Goal: Check status: Check status

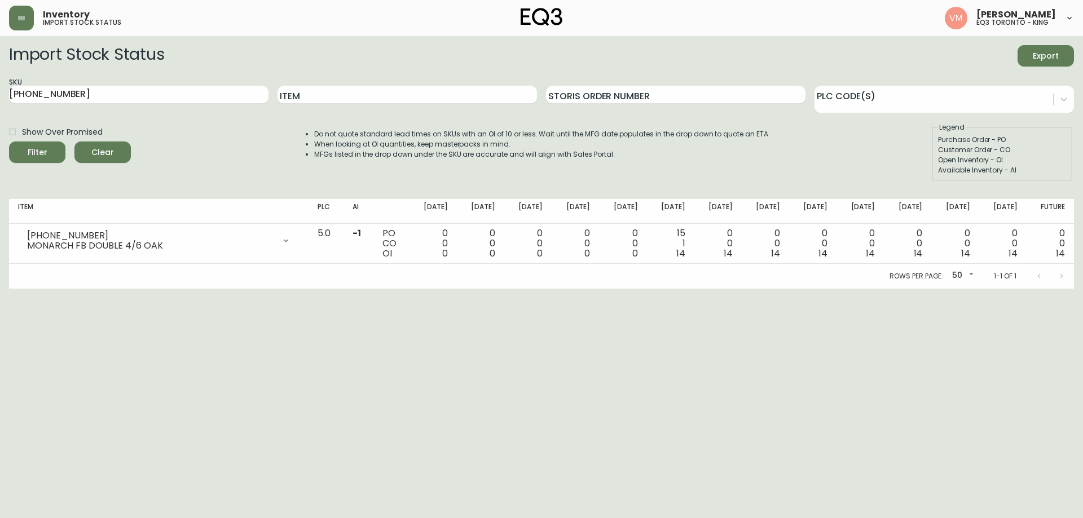
click at [301, 104] on div "Item" at bounding box center [406, 95] width 259 height 37
drag, startPoint x: 179, startPoint y: 97, endPoint x: 0, endPoint y: 107, distance: 179.6
click at [16, 106] on div "SKU [PHONE_NUMBER]" at bounding box center [138, 95] width 259 height 37
drag, startPoint x: 0, startPoint y: 107, endPoint x: 15, endPoint y: 103, distance: 15.7
click at [1, 107] on main "Import Stock Status Export SKU [PHONE_NUMBER] Item Storis Order Number PLC Code…" at bounding box center [541, 162] width 1083 height 253
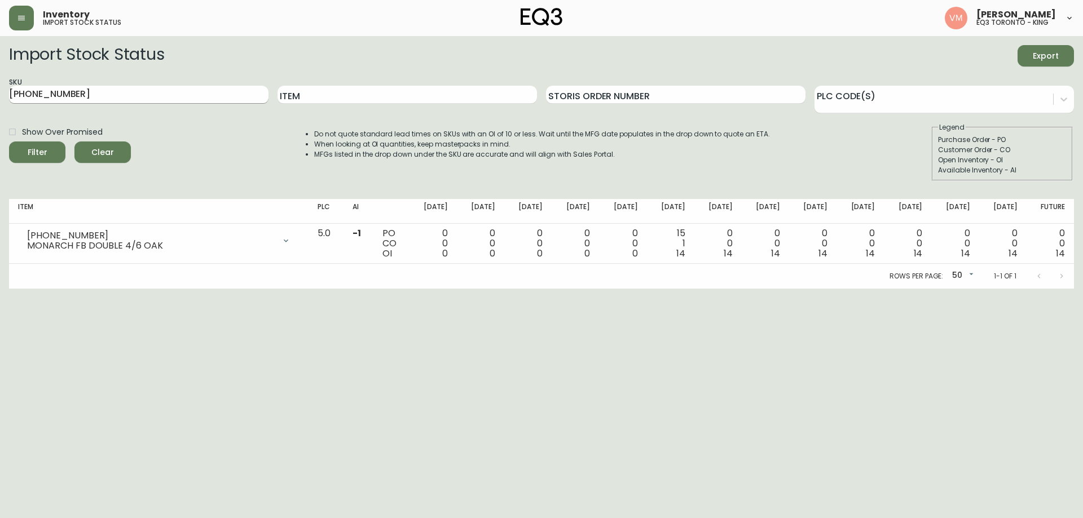
click at [71, 96] on input "[PHONE_NUMBER]" at bounding box center [138, 95] width 259 height 18
type input "7"
drag, startPoint x: 117, startPoint y: 95, endPoint x: 125, endPoint y: 95, distance: 8.5
click at [117, 95] on input "SKU" at bounding box center [138, 95] width 259 height 18
paste input "3020-431-4-A"
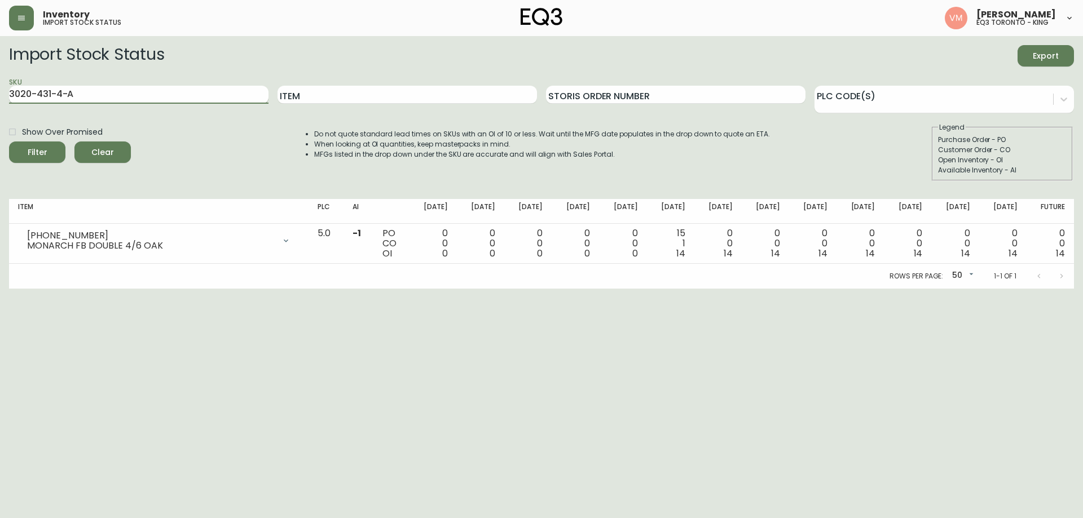
click at [9, 142] on button "Filter" at bounding box center [37, 152] width 56 height 21
drag, startPoint x: 98, startPoint y: 103, endPoint x: 42, endPoint y: 90, distance: 57.3
click at [61, 94] on input "3020-431-4-A" at bounding box center [138, 95] width 259 height 18
drag, startPoint x: 42, startPoint y: 90, endPoint x: 0, endPoint y: 86, distance: 42.0
click at [0, 86] on main "Import Stock Status Export SKU 3020-431-4-A Item Storis Order Number PLC Code(s…" at bounding box center [541, 162] width 1083 height 253
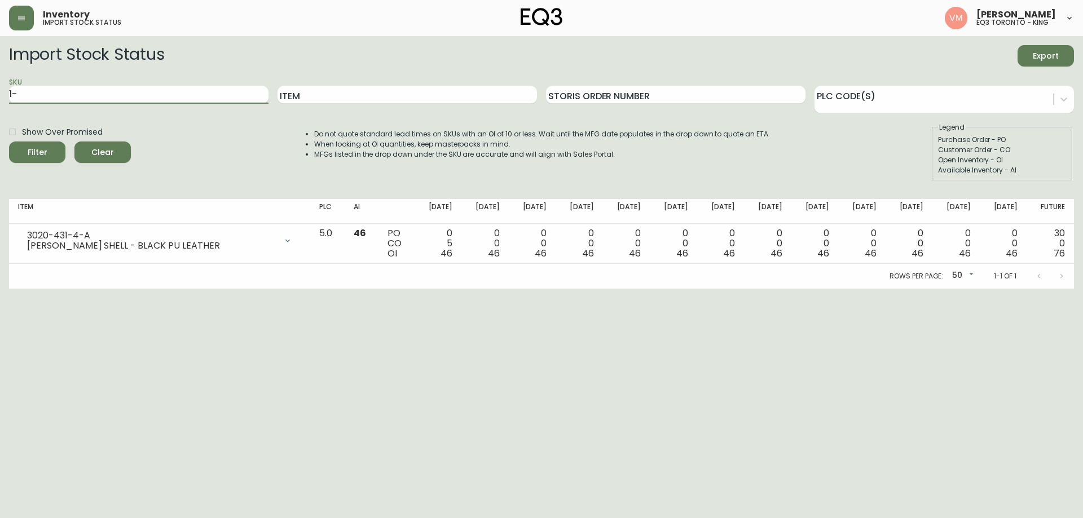
type input "1"
paste input "3020-433-4-B"
type input "3020-433-4-B"
click at [9, 142] on button "Filter" at bounding box center [37, 152] width 56 height 21
drag, startPoint x: 202, startPoint y: 90, endPoint x: 2, endPoint y: 87, distance: 199.7
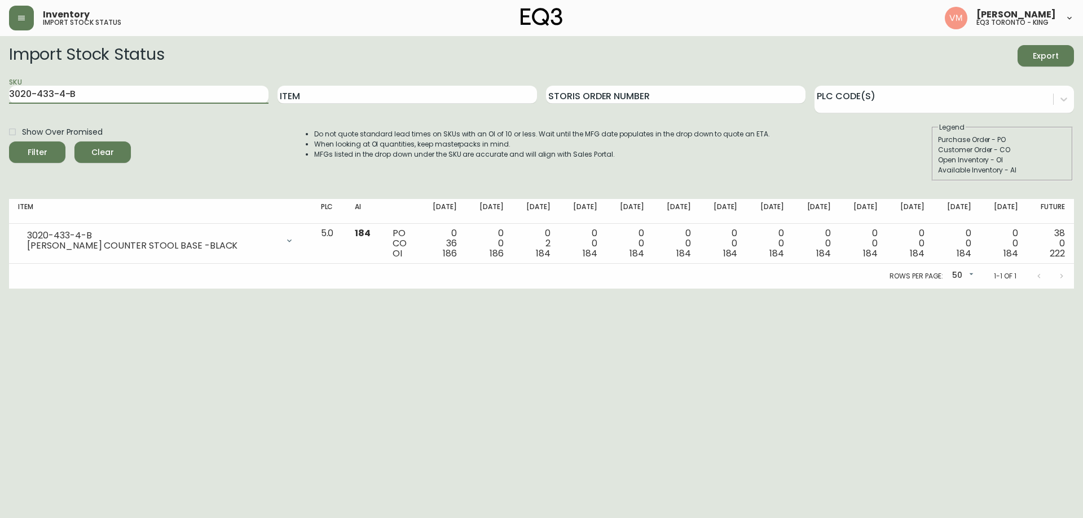
click at [1, 88] on main "Import Stock Status Export SKU 3020-433-4-B Item Storis Order Number PLC Code(s…" at bounding box center [541, 162] width 1083 height 253
paste input "[PHONE_NUMBER]"
type input "[PHONE_NUMBER]"
click at [9, 142] on button "Filter" at bounding box center [37, 152] width 56 height 21
drag, startPoint x: 169, startPoint y: 98, endPoint x: 39, endPoint y: 148, distance: 139.4
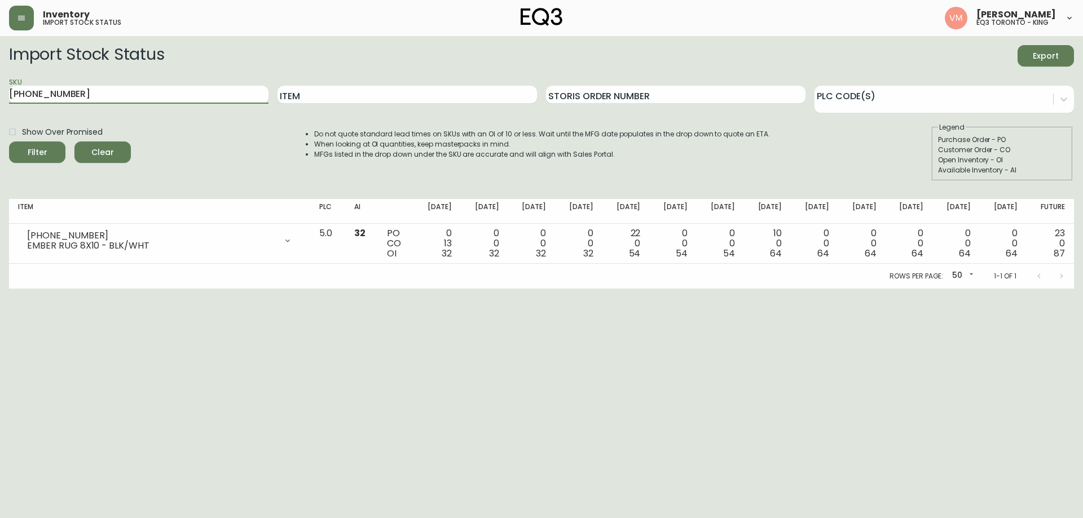
click at [1, 160] on main "Import Stock Status Export SKU [PHONE_NUMBER] Item Storis Order Number PLC Code…" at bounding box center [541, 162] width 1083 height 253
paste input "[PHONE_NUMBER]"
type input "[PHONE_NUMBER]"
click at [9, 142] on button "Filter" at bounding box center [37, 152] width 56 height 21
click at [0, 114] on main "Import Stock Status Export SKU [PHONE_NUMBER] Item Storis Order Number PLC Code…" at bounding box center [541, 162] width 1083 height 253
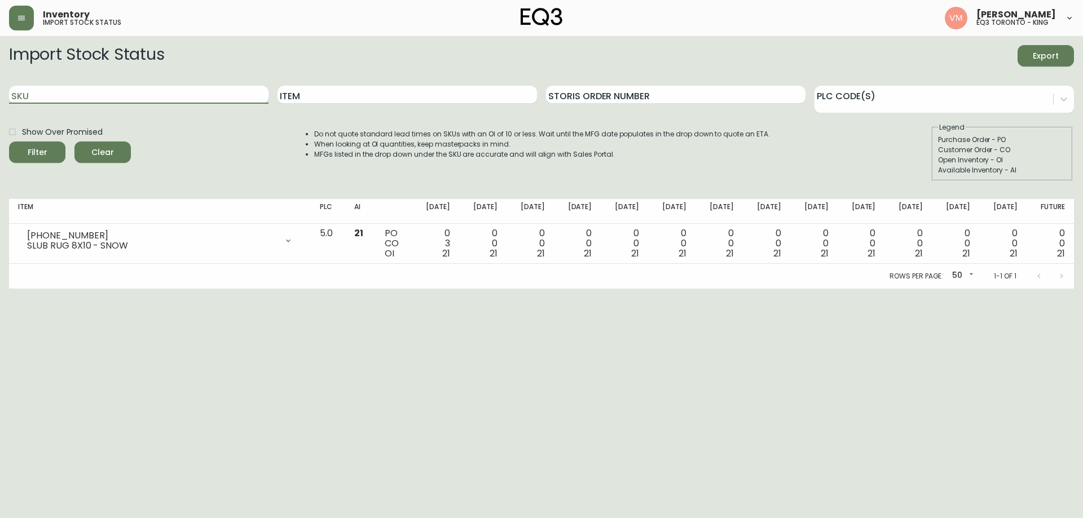
paste input "[PHONE_NUMBER]"
type input "[PHONE_NUMBER]"
click at [9, 142] on button "Filter" at bounding box center [37, 152] width 56 height 21
drag, startPoint x: 47, startPoint y: 376, endPoint x: 189, endPoint y: 214, distance: 214.6
click at [50, 289] on html "Inventory import stock status [PERSON_NAME] eq3 [GEOGRAPHIC_DATA] - king Import…" at bounding box center [541, 144] width 1083 height 289
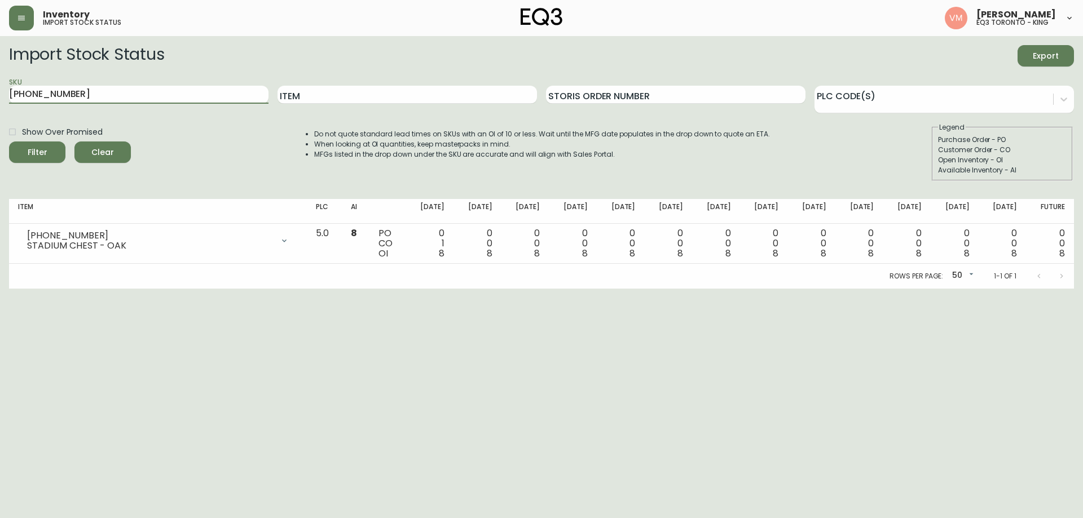
drag, startPoint x: 135, startPoint y: 91, endPoint x: 0, endPoint y: 105, distance: 135.5
click at [0, 105] on main "Import Stock Status Export SKU [PHONE_NUMBER] Item Storis Order Number PLC Code…" at bounding box center [541, 162] width 1083 height 253
paste input "[PHONE_NUMBER]"
type input "[PHONE_NUMBER]"
click at [9, 142] on button "Filter" at bounding box center [37, 152] width 56 height 21
